Goal: Information Seeking & Learning: Learn about a topic

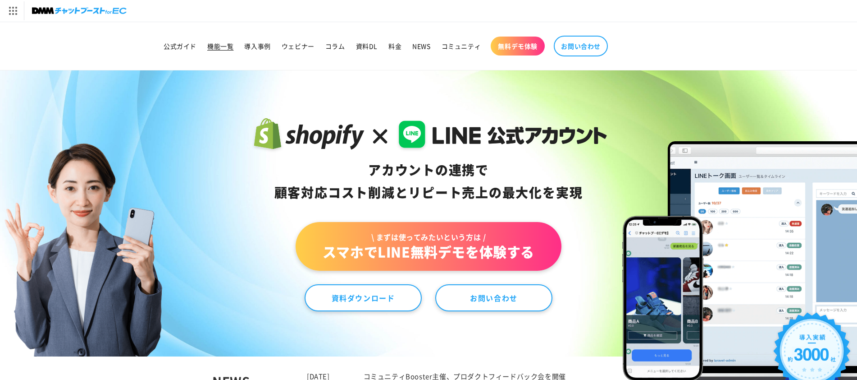
click at [224, 46] on span "機能一覧" at bounding box center [220, 46] width 26 height 8
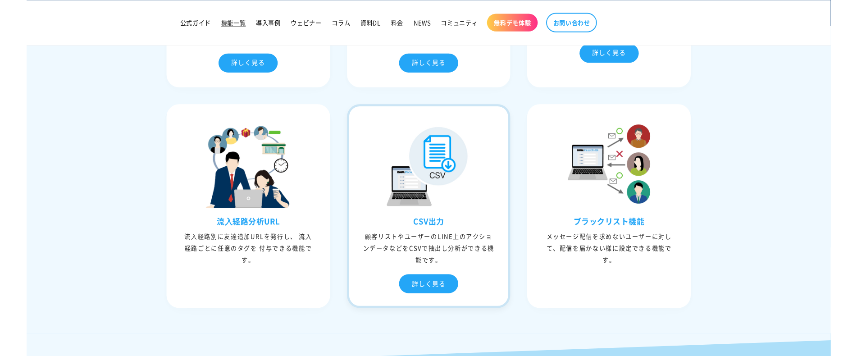
scroll to position [2356, 0]
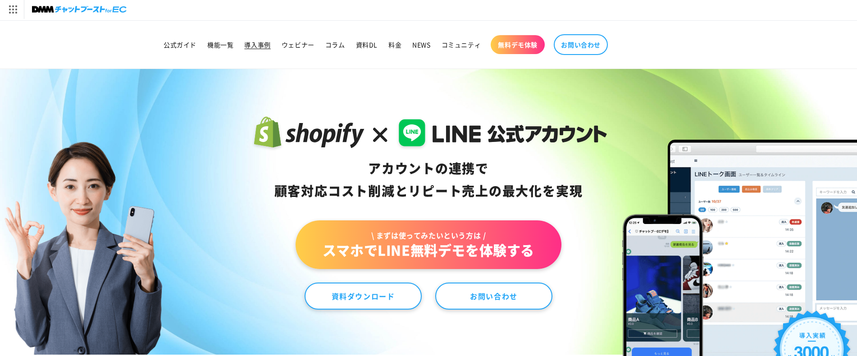
click at [248, 42] on span "導入事例" at bounding box center [257, 45] width 26 height 8
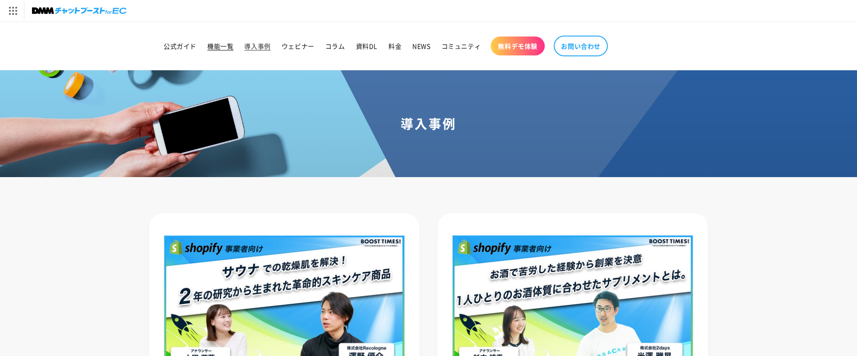
click at [229, 45] on span "機能一覧" at bounding box center [220, 46] width 26 height 8
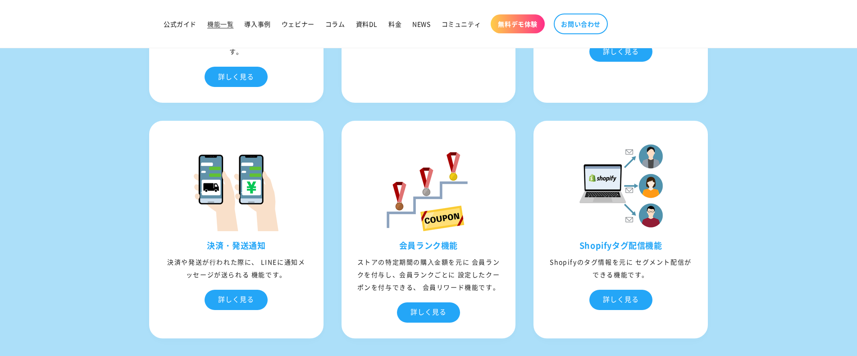
scroll to position [3009, 0]
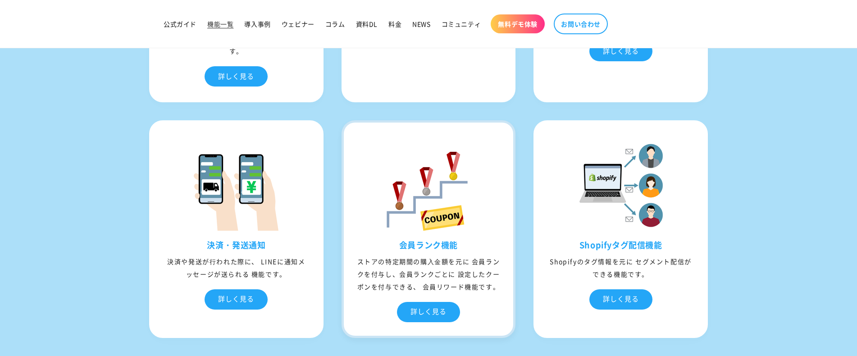
click at [460, 313] on div "会員ランク機能 ストアの特定期間の購⼊⾦額を元に 会員ランクを付与し、会員ランクごとに 設定したクーポンを付与できる、 会員リワード機能です。 詳しく見る" at bounding box center [429, 288] width 170 height 96
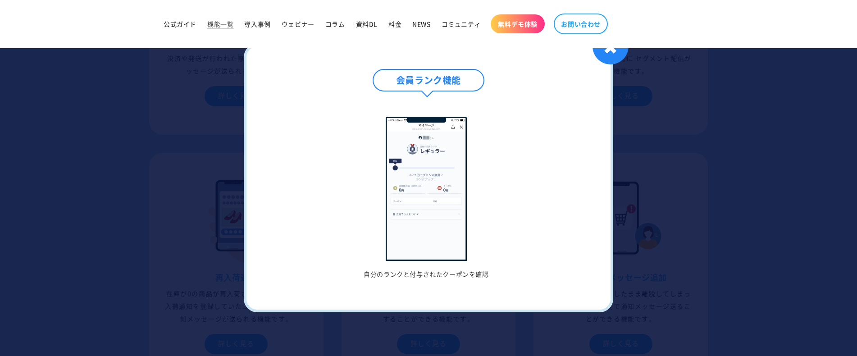
scroll to position [3213, 0]
click at [677, 258] on div at bounding box center [428, 178] width 857 height 356
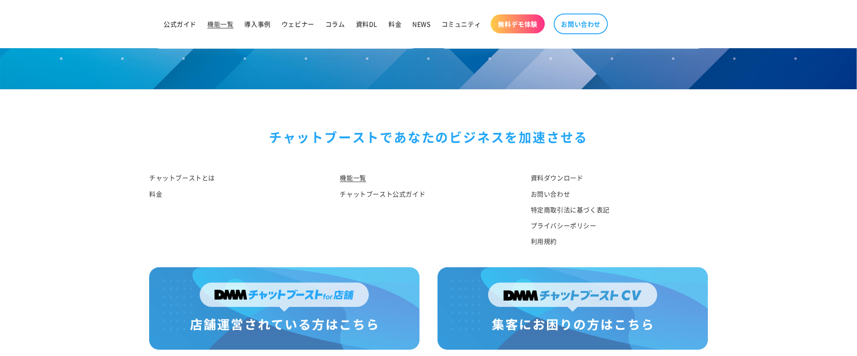
scroll to position [4410, 0]
